Goal: Browse casually

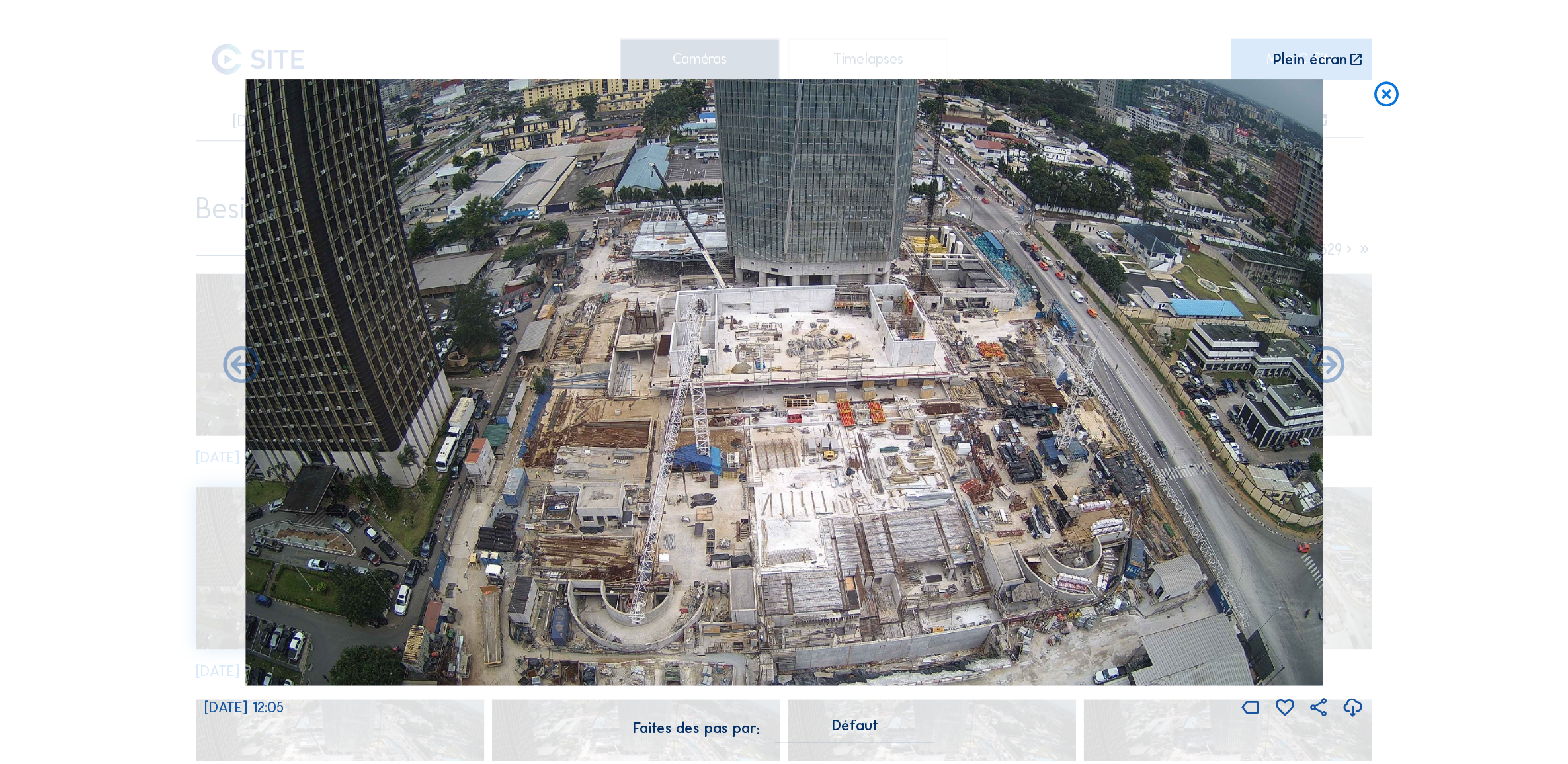
scroll to position [1, 0]
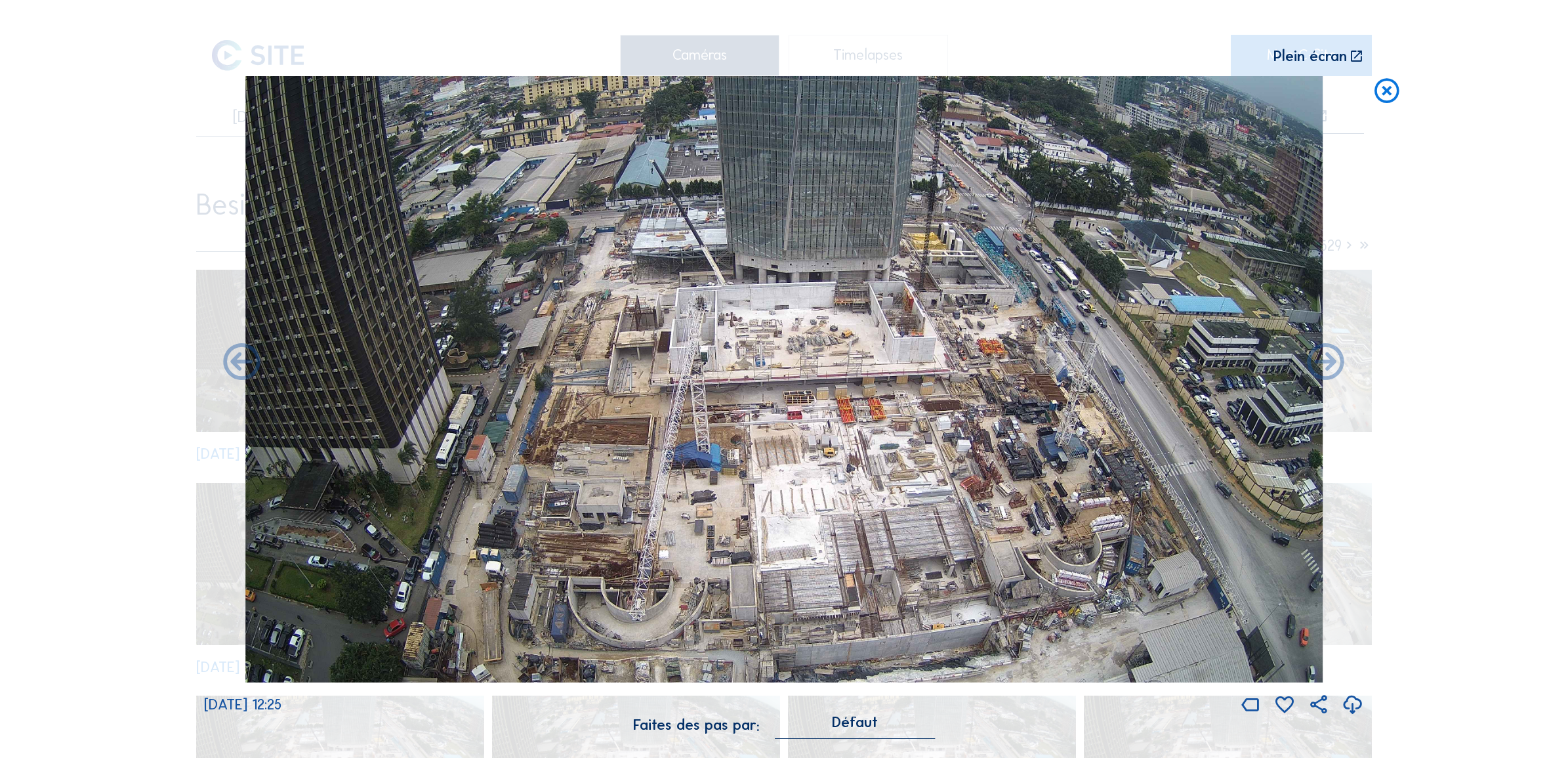
click at [1386, 94] on icon at bounding box center [1387, 91] width 30 height 30
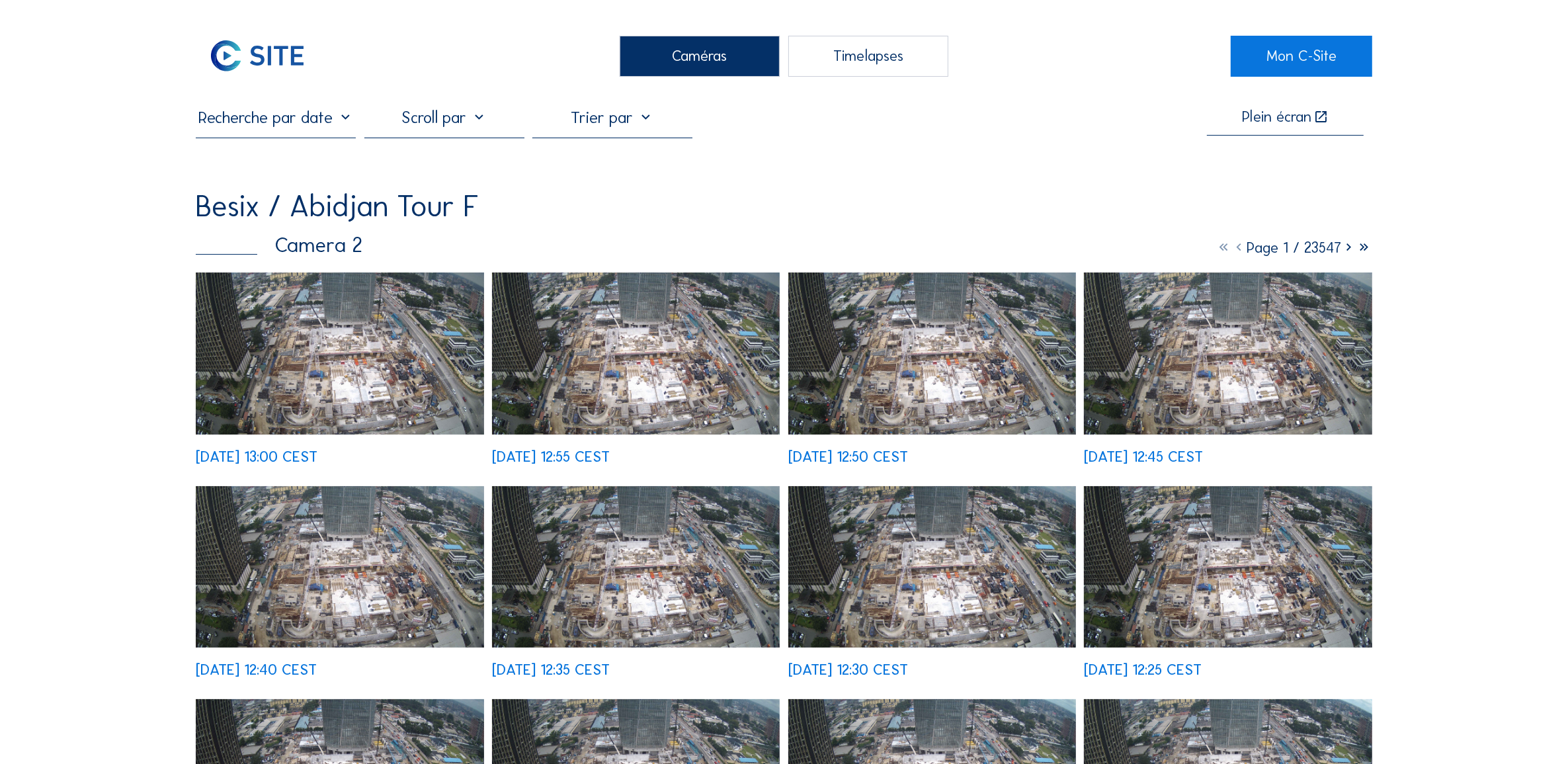
click at [349, 378] on img at bounding box center [340, 353] width 288 height 162
